Goal: Information Seeking & Learning: Check status

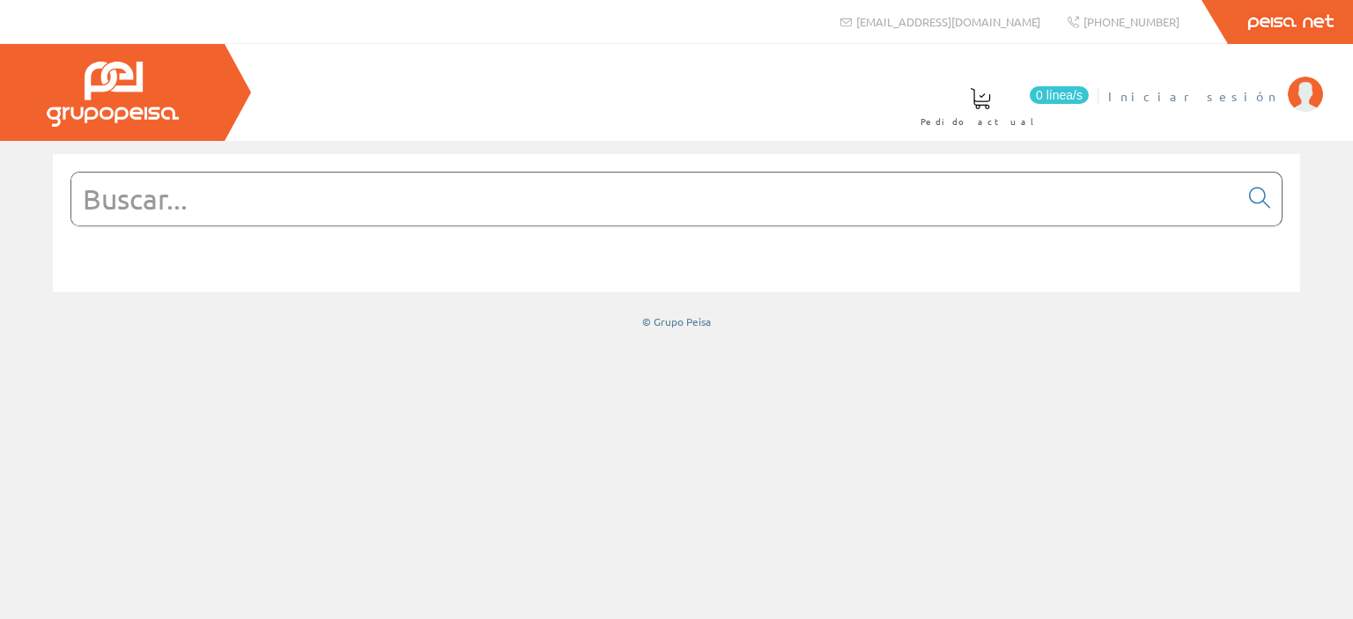
click at [1251, 93] on span "Iniciar sesión" at bounding box center [1193, 96] width 171 height 18
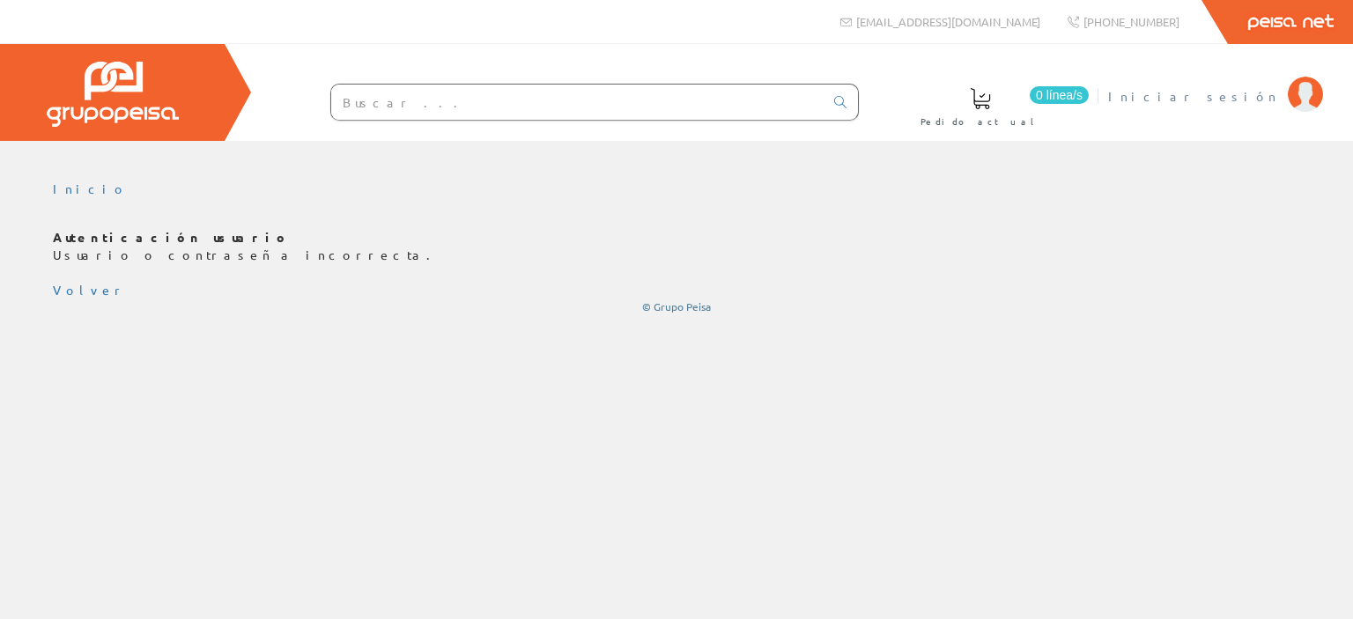
click at [1245, 93] on span "Iniciar sesión" at bounding box center [1193, 96] width 171 height 18
click at [1256, 96] on span "Iniciar sesión" at bounding box center [1193, 96] width 171 height 18
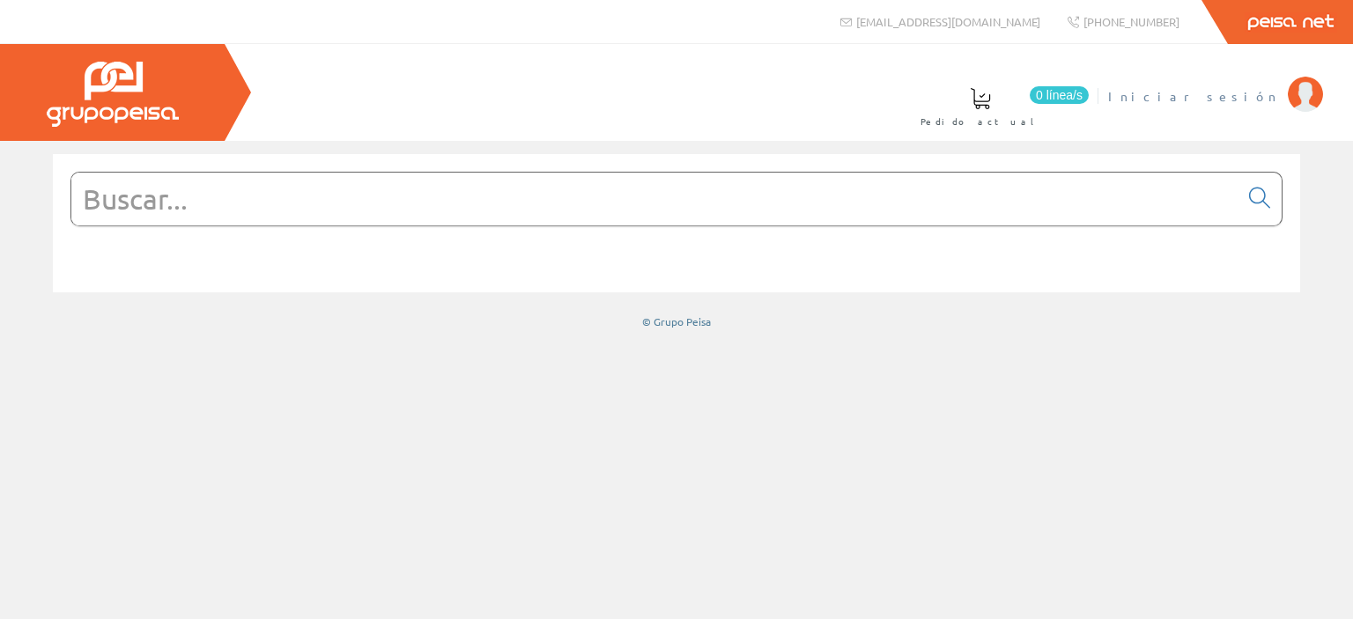
click at [1227, 105] on li "Iniciar sesión" at bounding box center [1215, 107] width 223 height 68
click at [1234, 93] on span "Iniciar sesión" at bounding box center [1193, 96] width 171 height 18
click at [1205, 94] on span "[PERSON_NAME]" at bounding box center [1198, 96] width 161 height 18
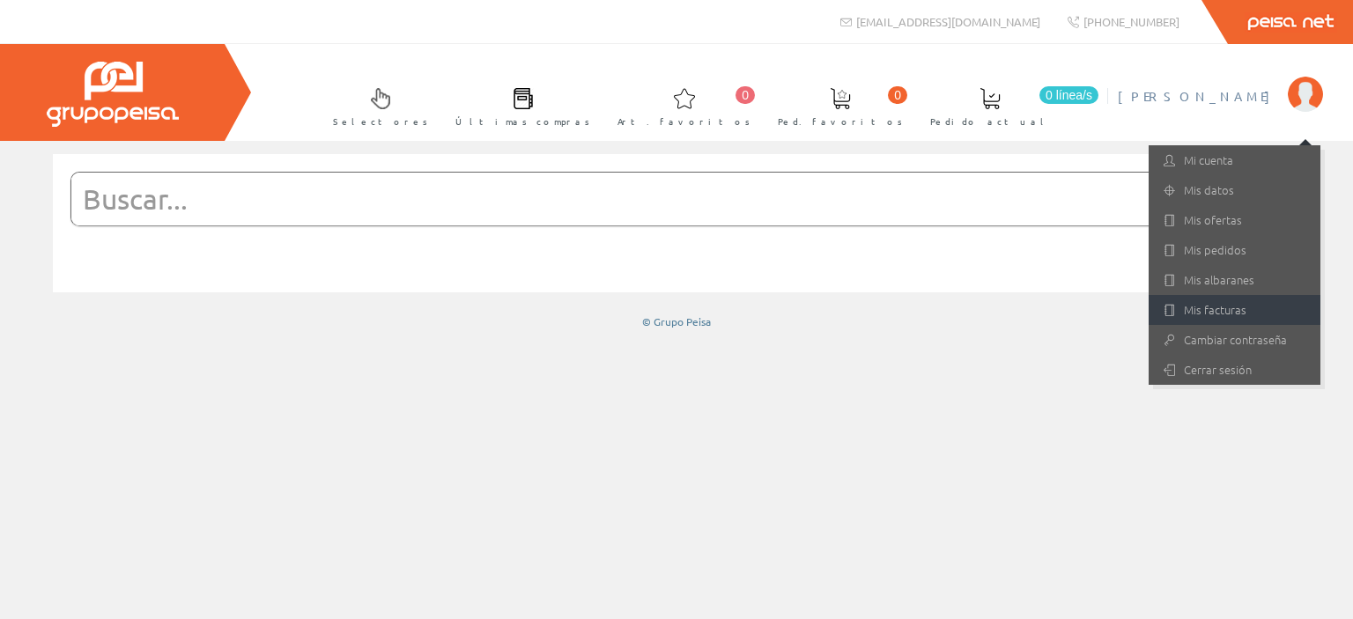
click at [1216, 300] on link "Mis facturas" at bounding box center [1235, 310] width 172 height 30
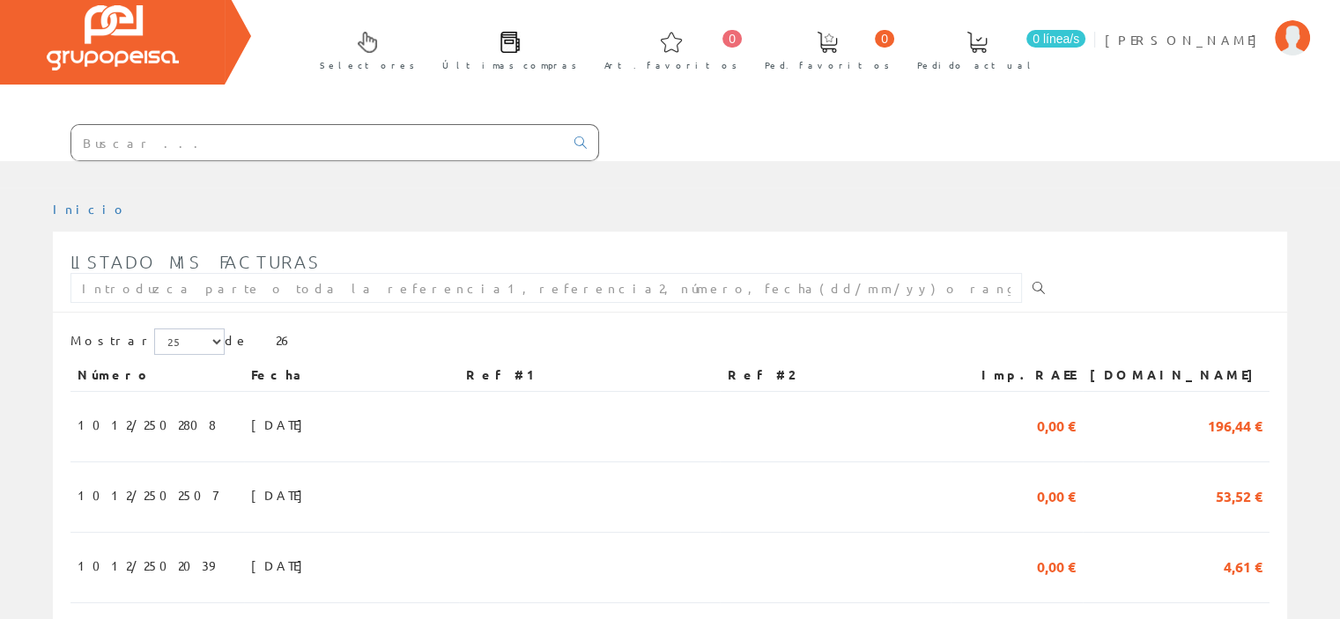
scroll to position [88, 0]
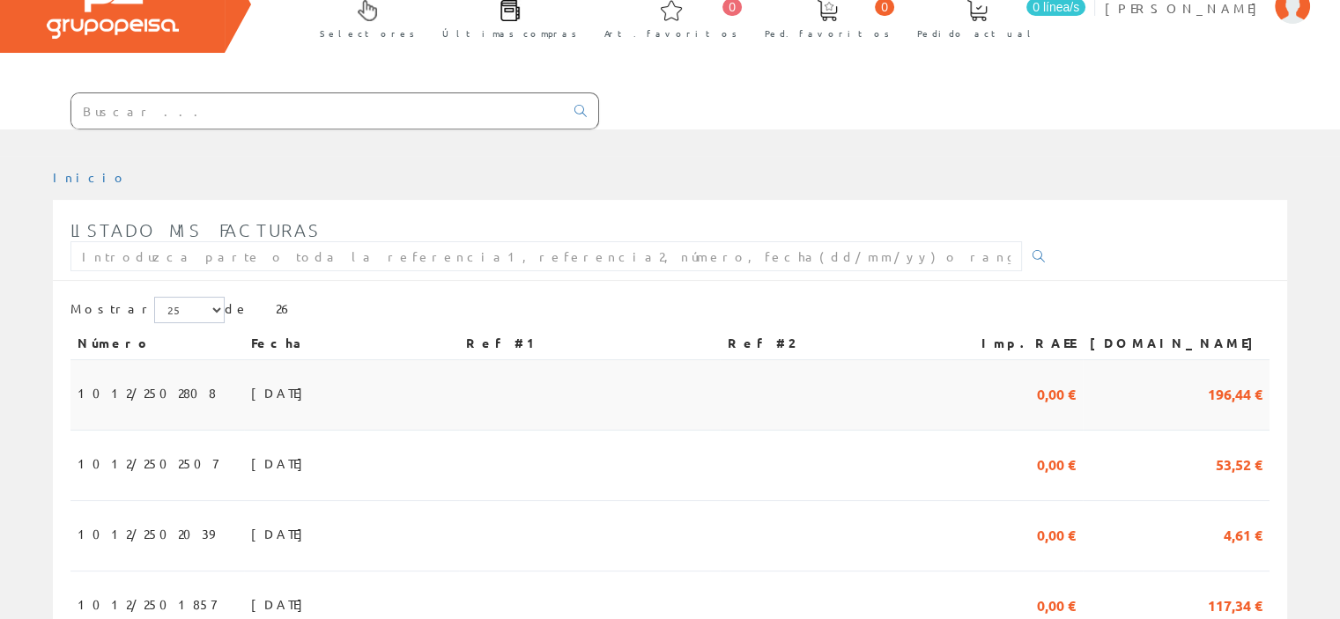
click at [137, 387] on span "1012/2502808" at bounding box center [147, 393] width 138 height 30
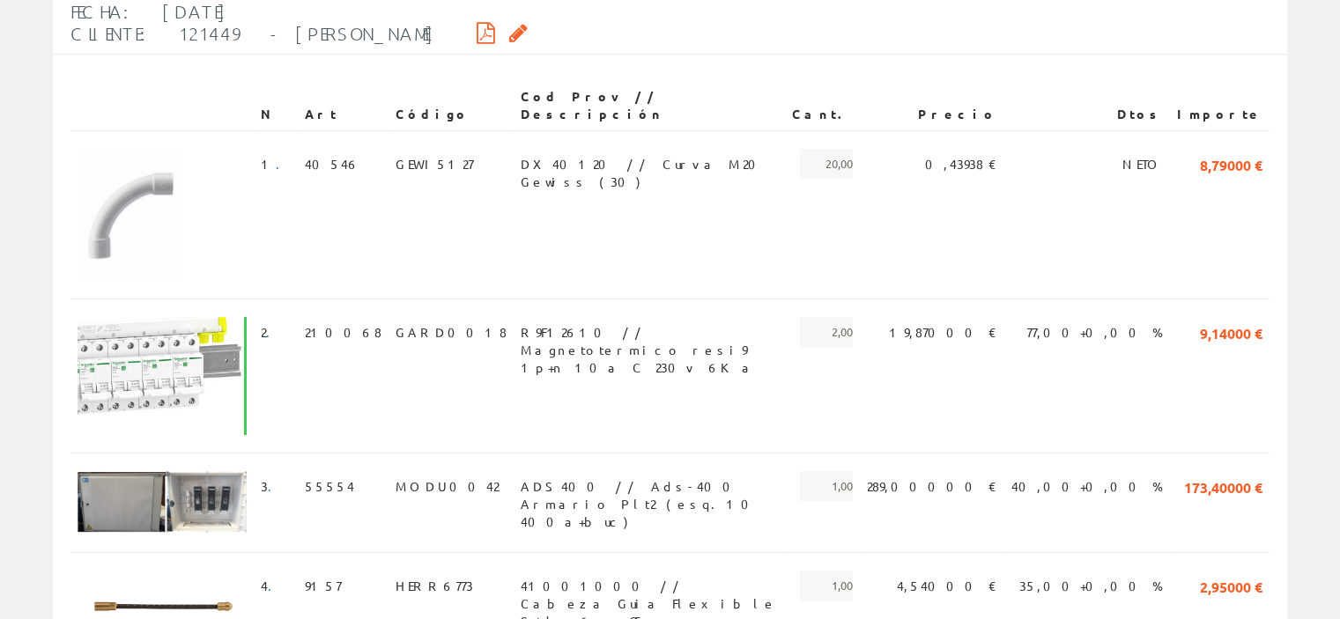
scroll to position [176, 0]
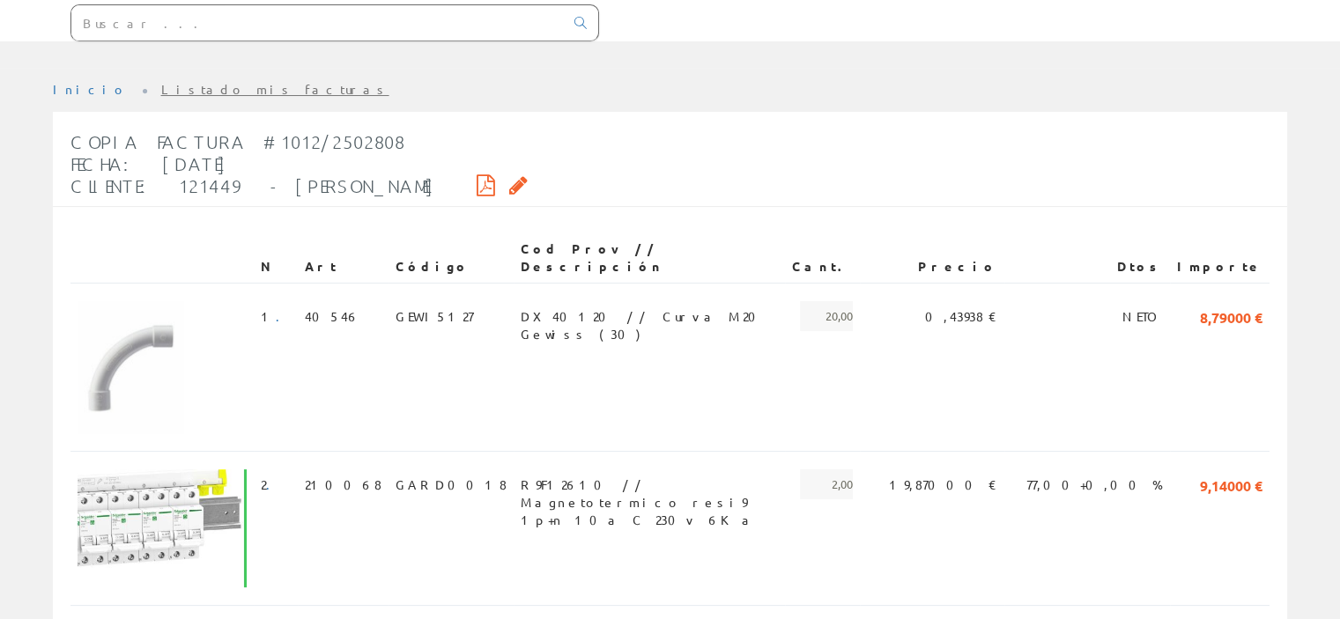
click at [495, 188] on icon at bounding box center [486, 185] width 19 height 12
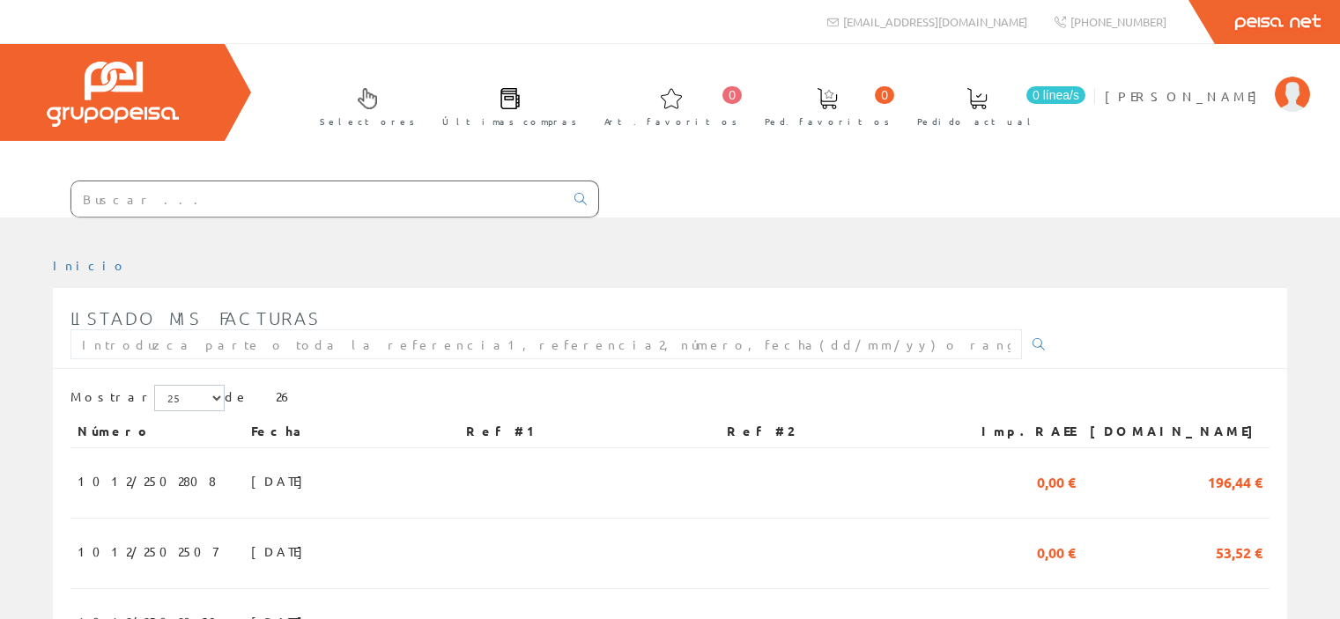
scroll to position [88, 0]
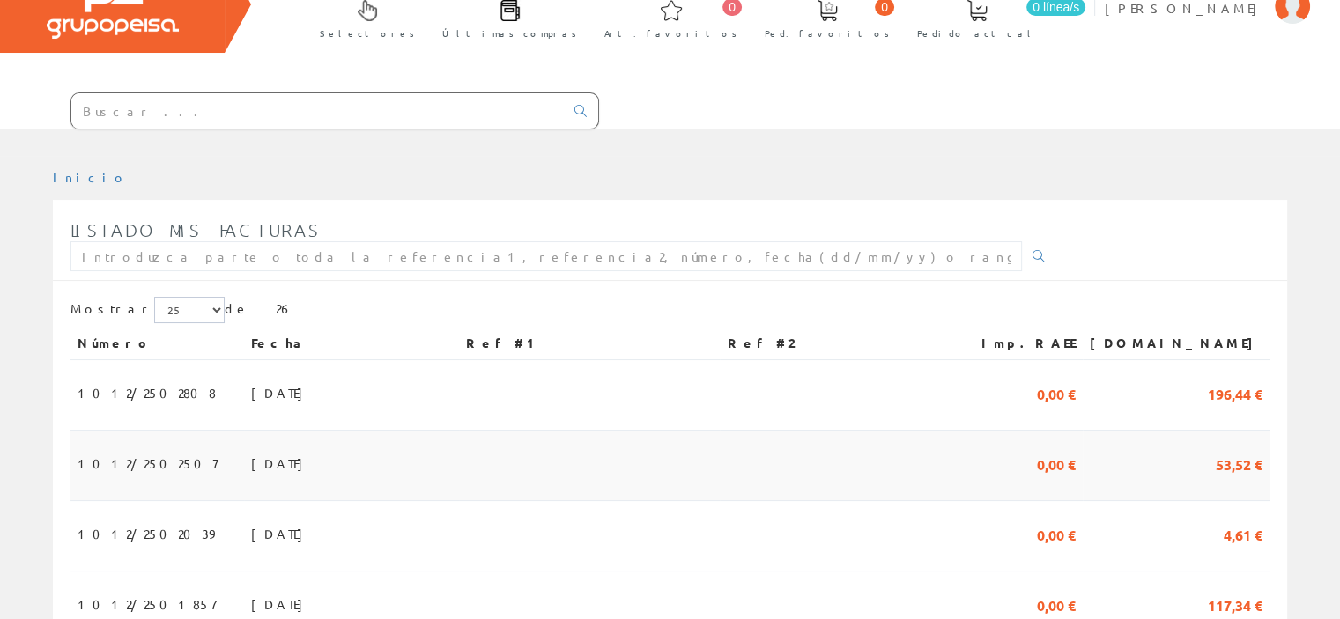
click at [251, 461] on span "31/08/2025" at bounding box center [281, 463] width 61 height 30
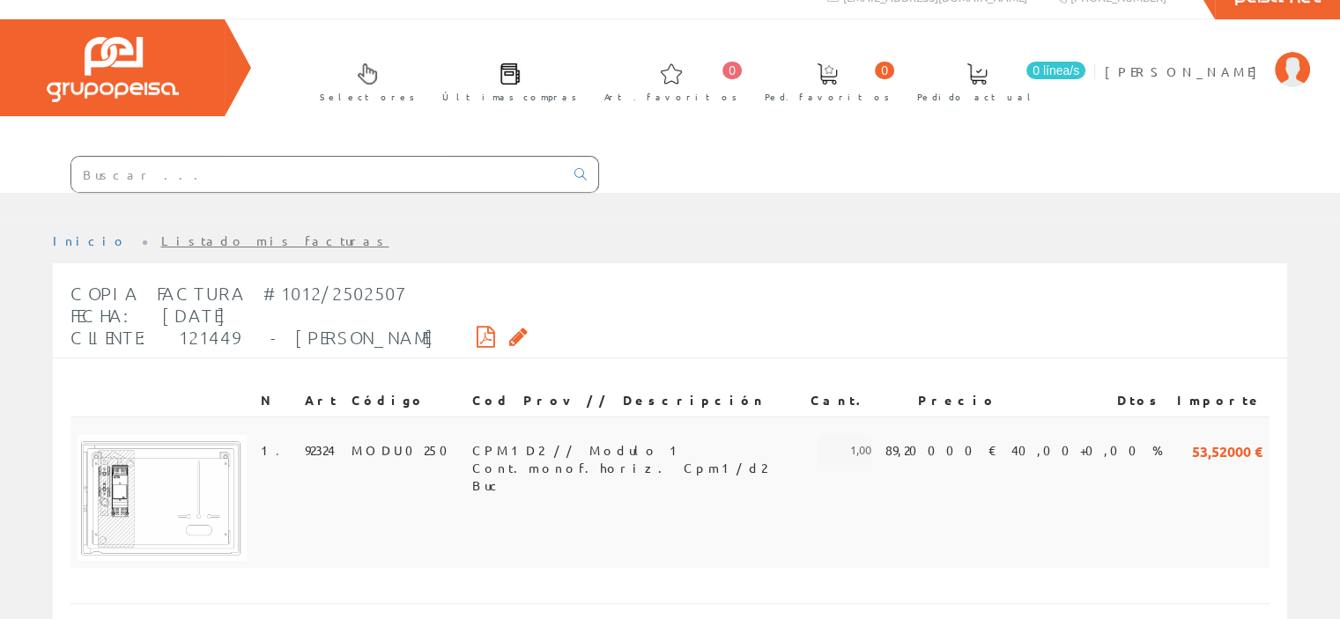
scroll to position [16, 0]
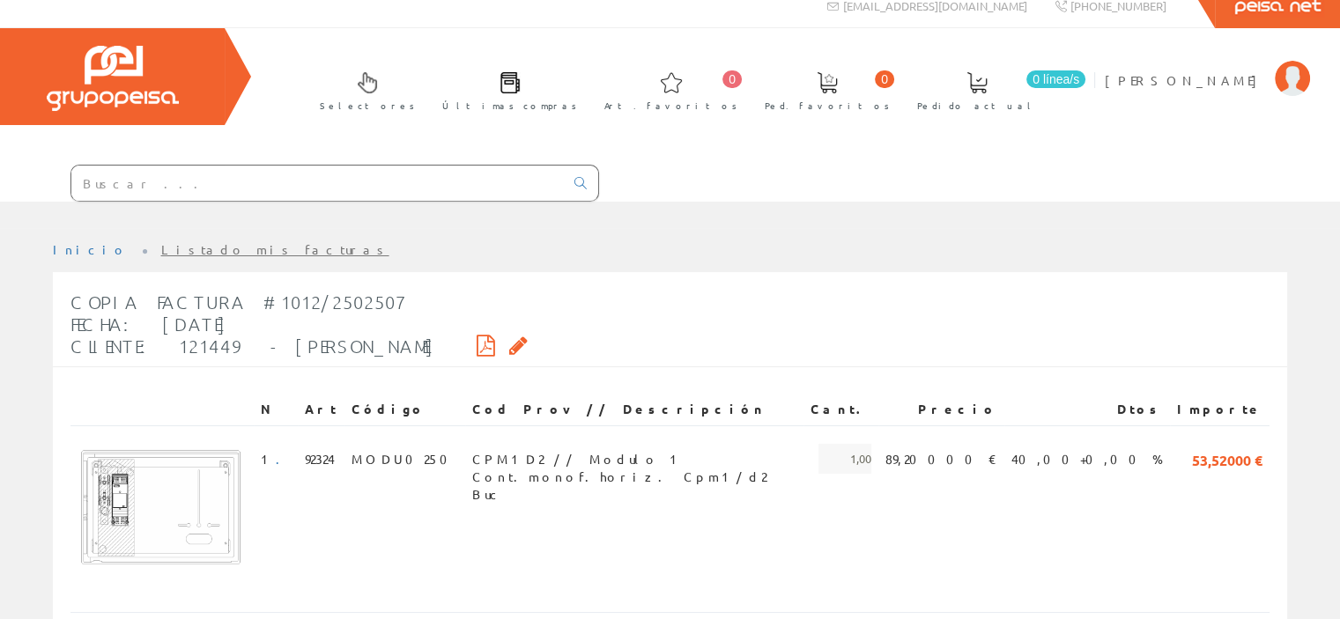
click at [495, 342] on icon at bounding box center [486, 345] width 19 height 12
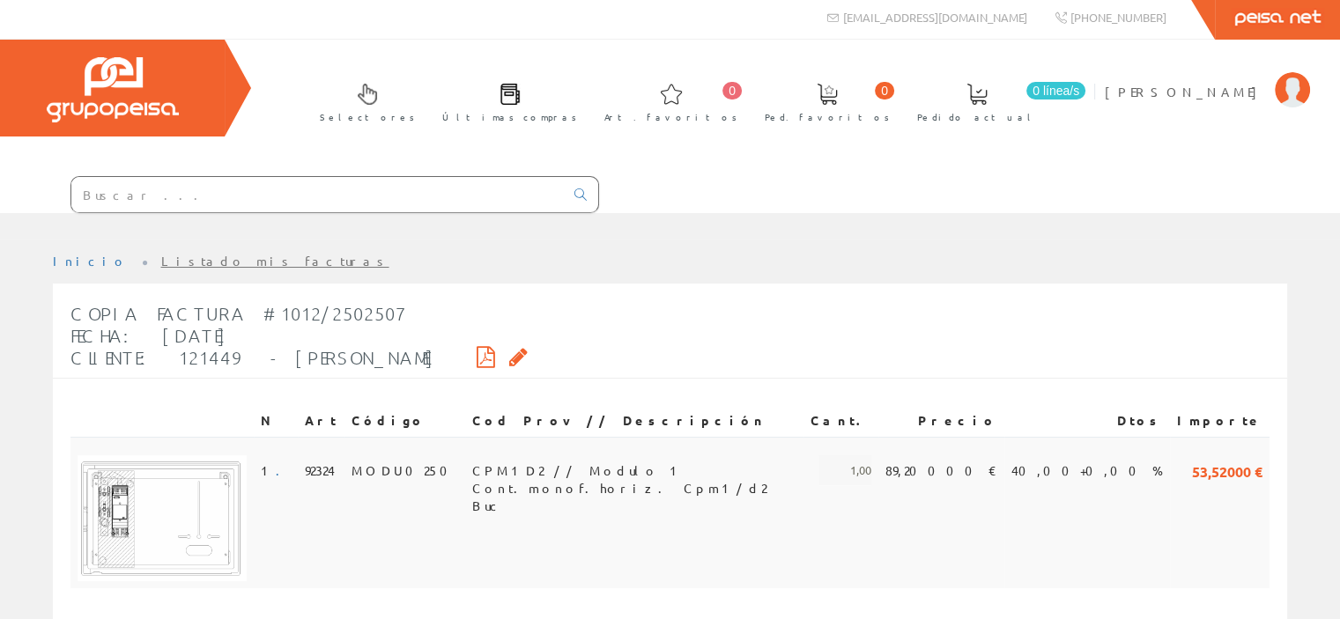
scroll to position [0, 0]
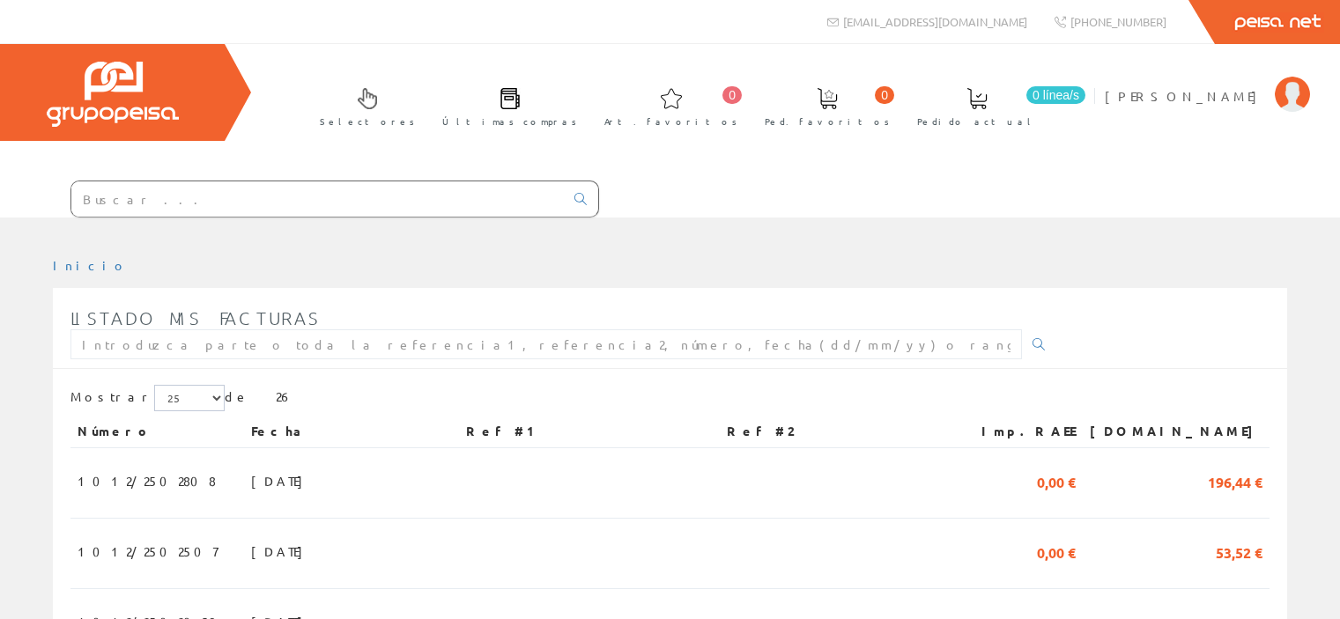
scroll to position [88, 0]
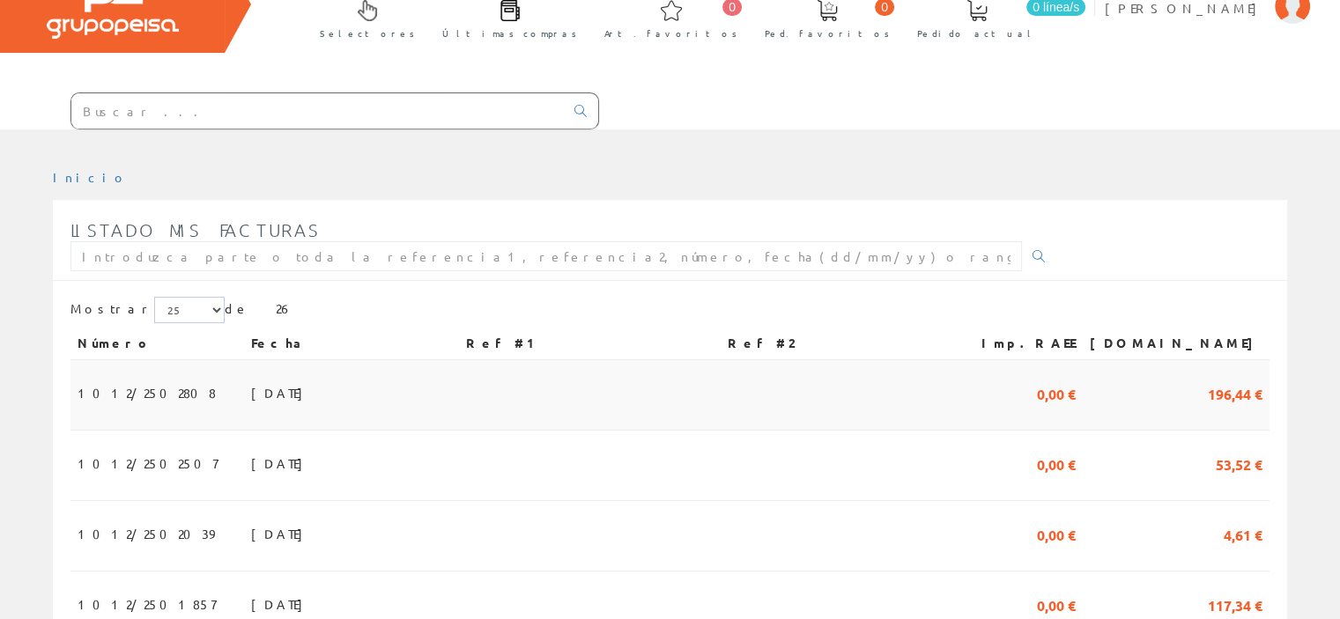
click at [108, 384] on span "1012/2502808" at bounding box center [147, 393] width 138 height 30
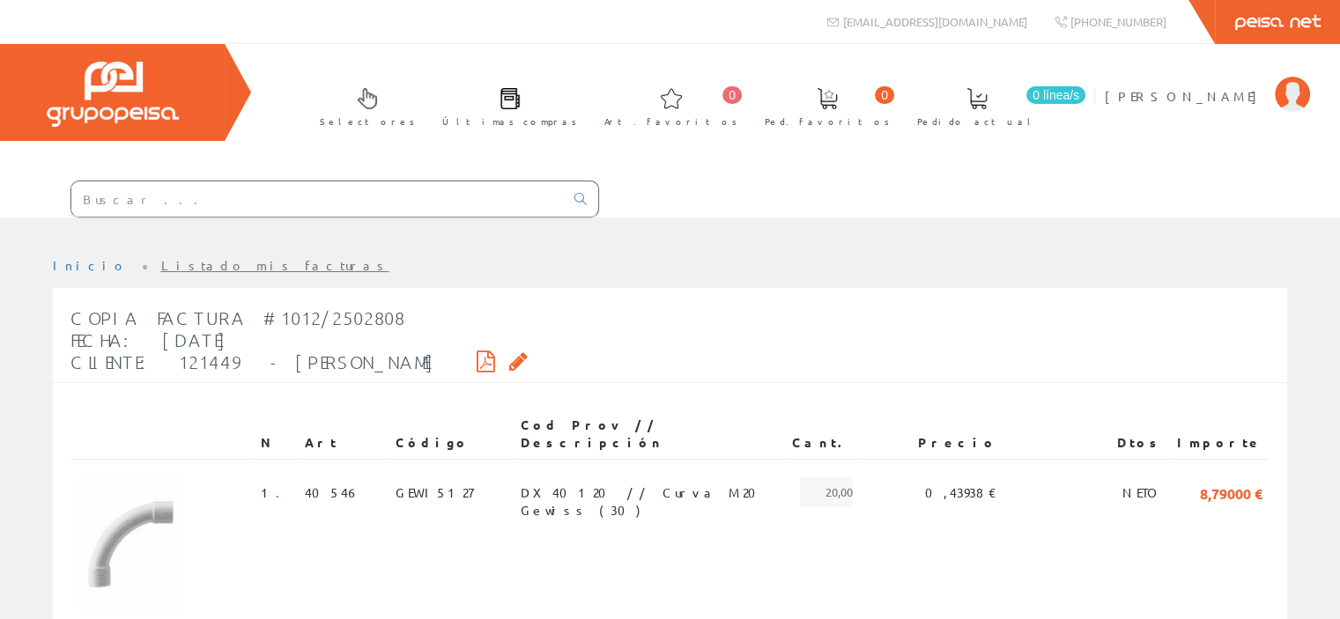
click at [495, 359] on icon at bounding box center [486, 361] width 19 height 12
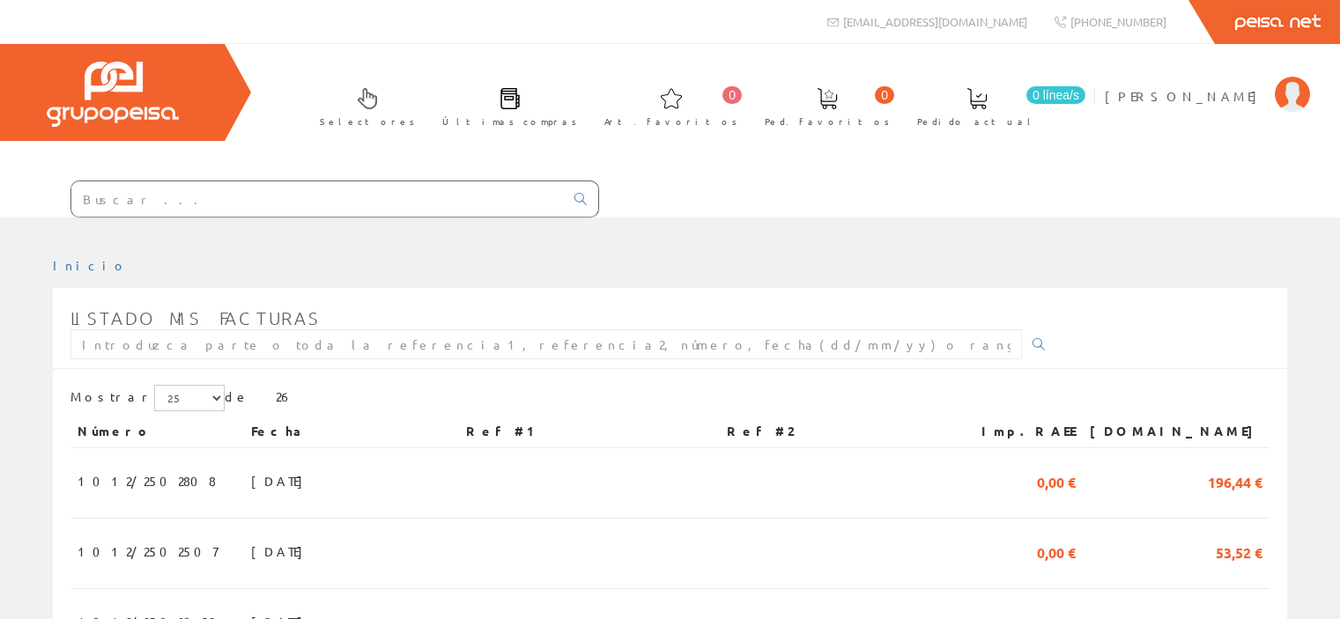
scroll to position [88, 0]
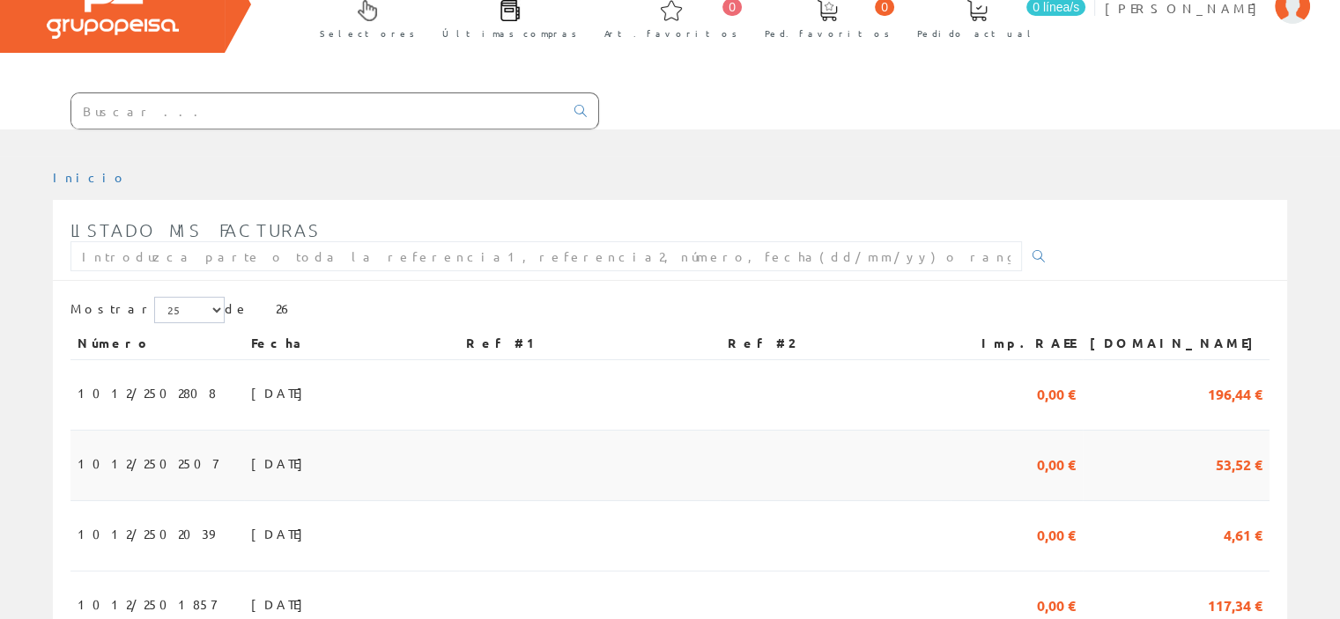
click at [103, 470] on span "1012/2502507" at bounding box center [148, 463] width 140 height 30
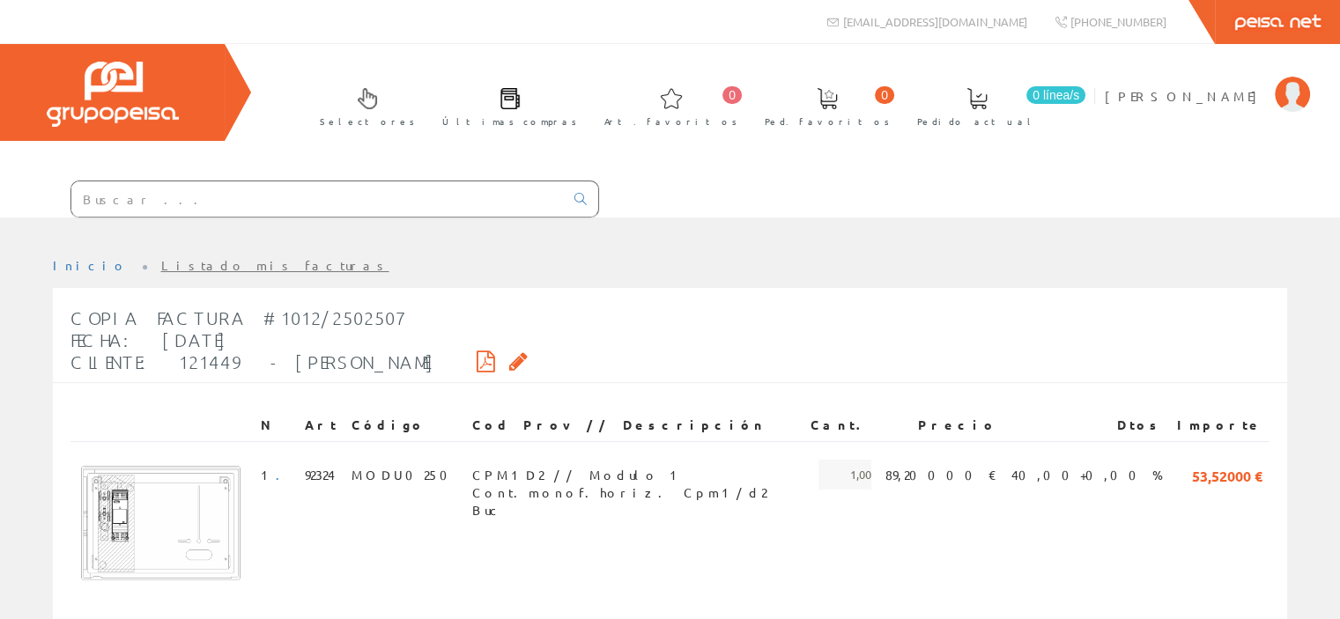
click at [495, 360] on icon at bounding box center [486, 361] width 19 height 12
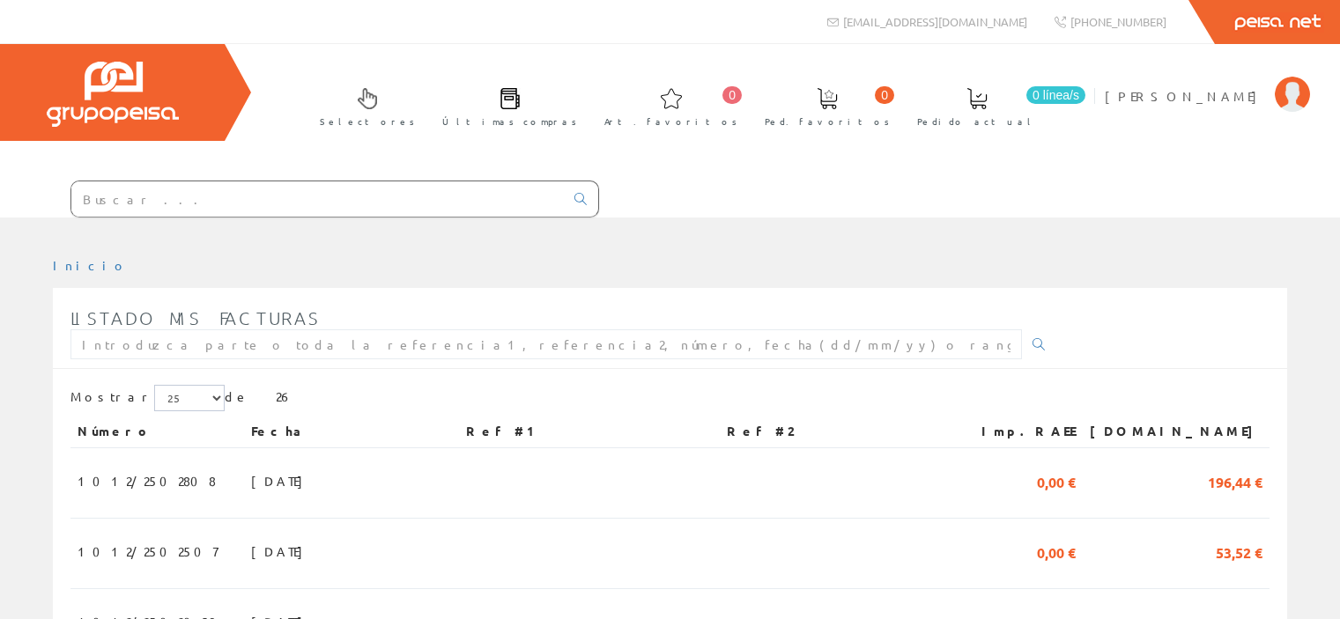
scroll to position [88, 0]
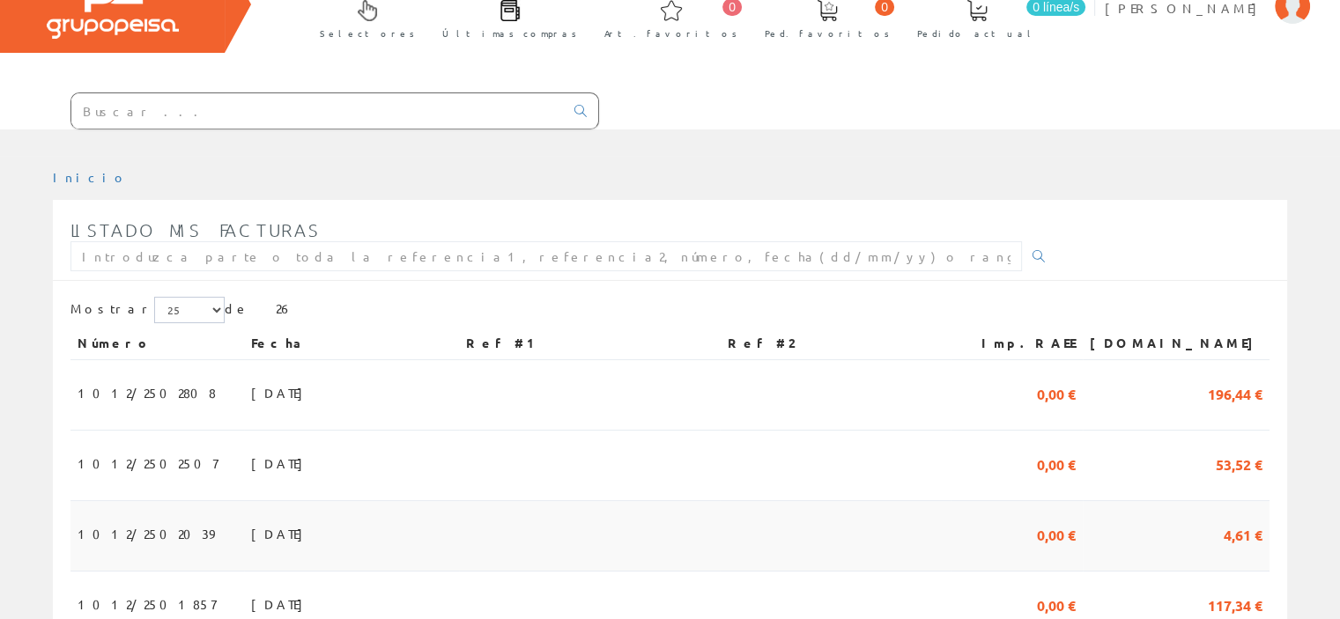
click at [459, 506] on td "15/07/2025" at bounding box center [351, 536] width 215 height 70
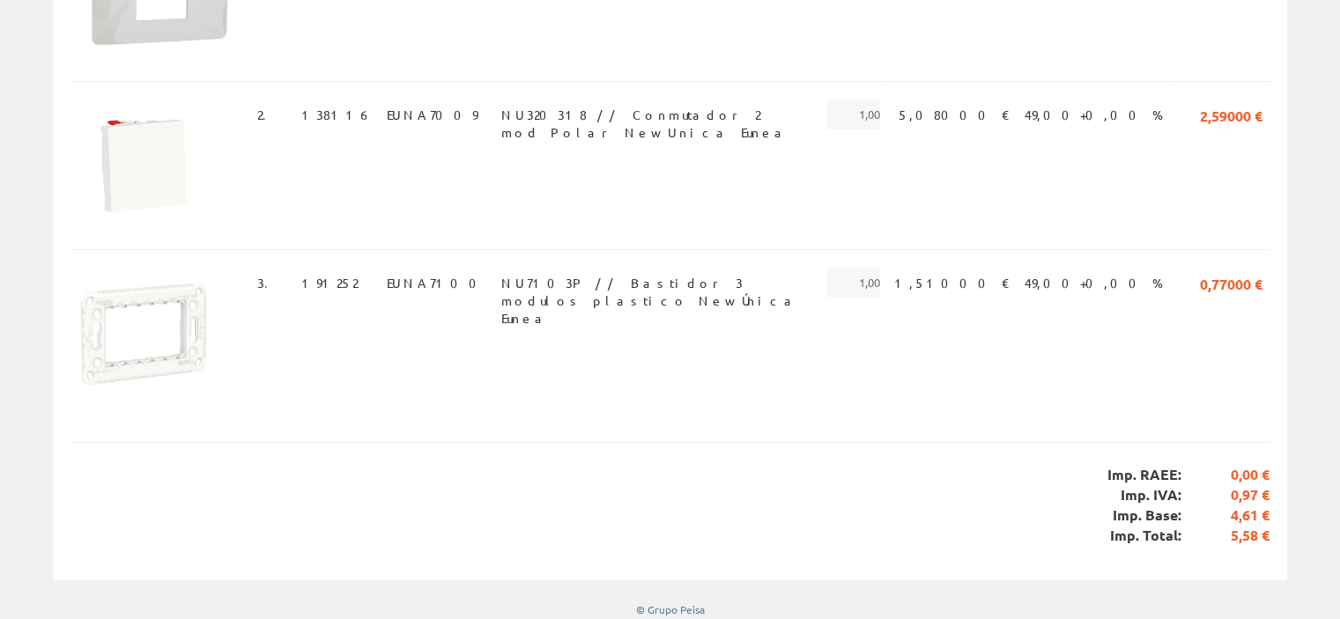
scroll to position [176, 0]
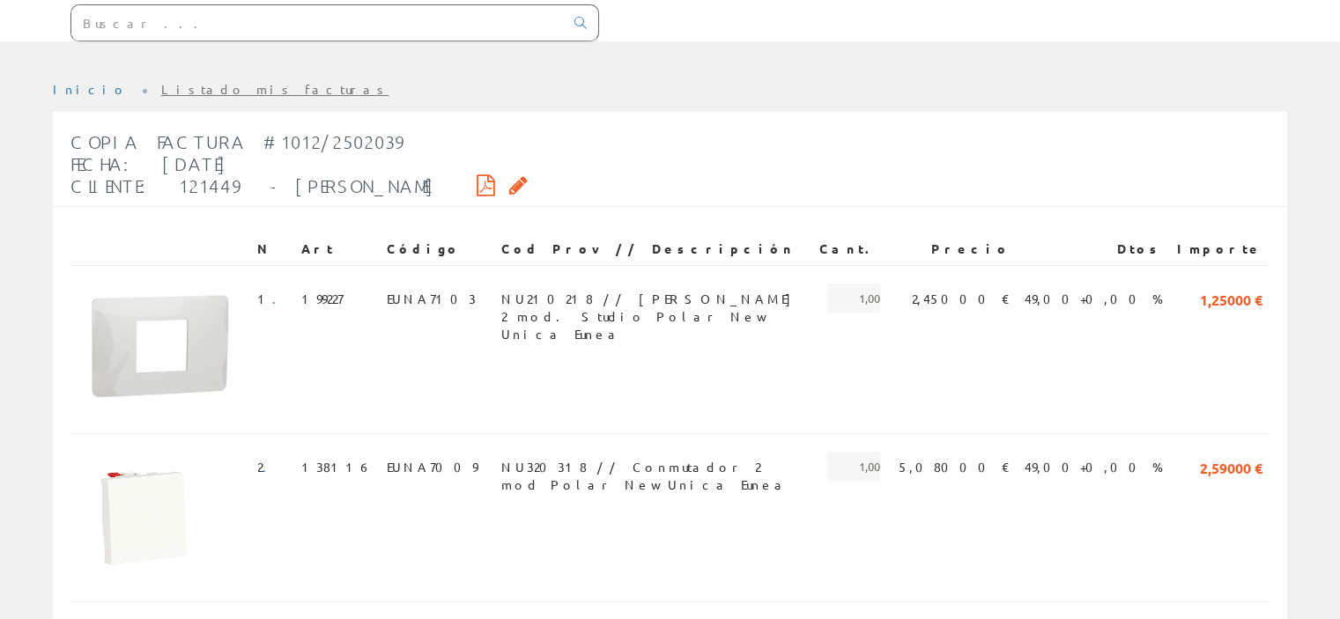
drag, startPoint x: 540, startPoint y: 330, endPoint x: 1030, endPoint y: 222, distance: 501.7
click at [1030, 222] on div "N Art Código Cod Prov // Descripción Cant. Precio Dtos Importe 1 . 199227 EUNA7…" at bounding box center [669, 505] width 1199 height 579
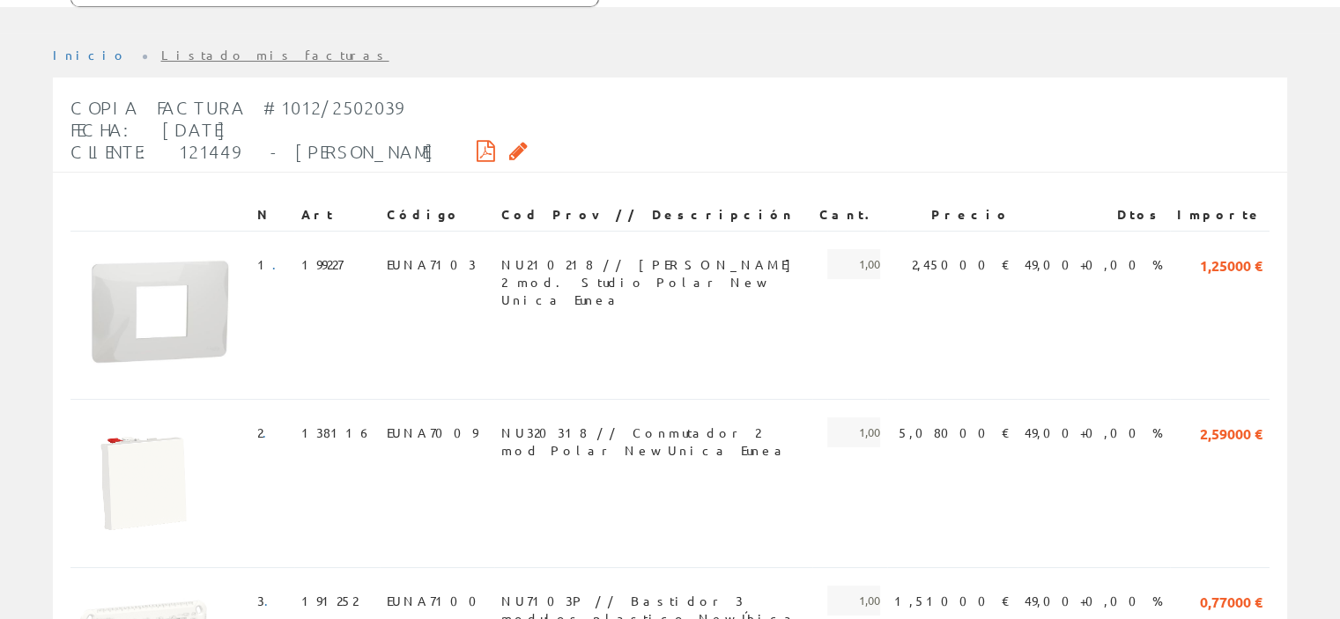
scroll to position [182, 0]
